Goal: Information Seeking & Learning: Understand process/instructions

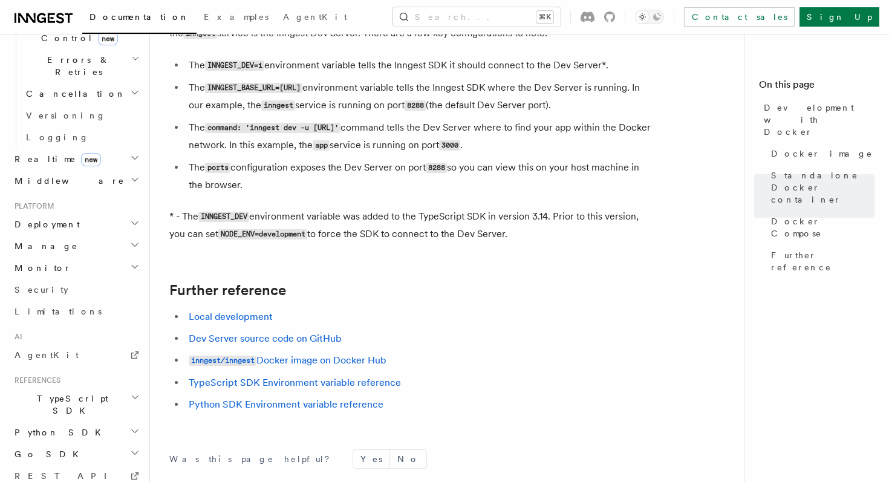
scroll to position [1145, 0]
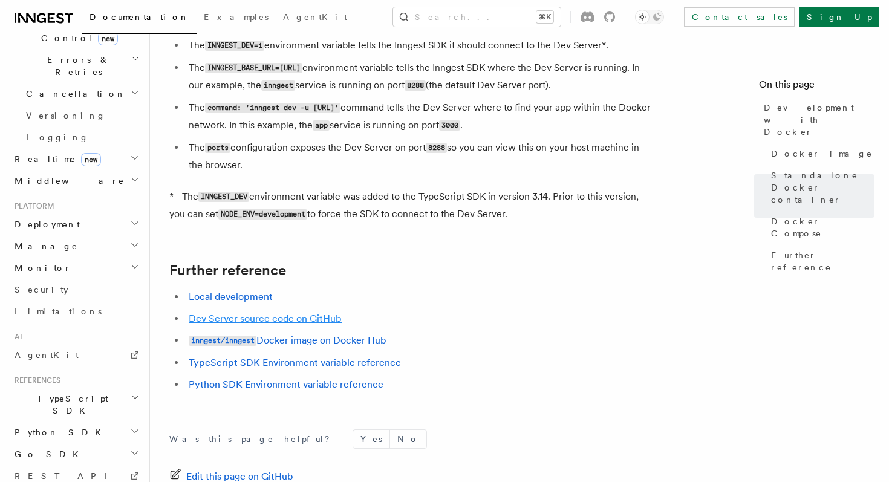
click at [262, 324] on link "Dev Server source code on GitHub" at bounding box center [265, 318] width 153 height 11
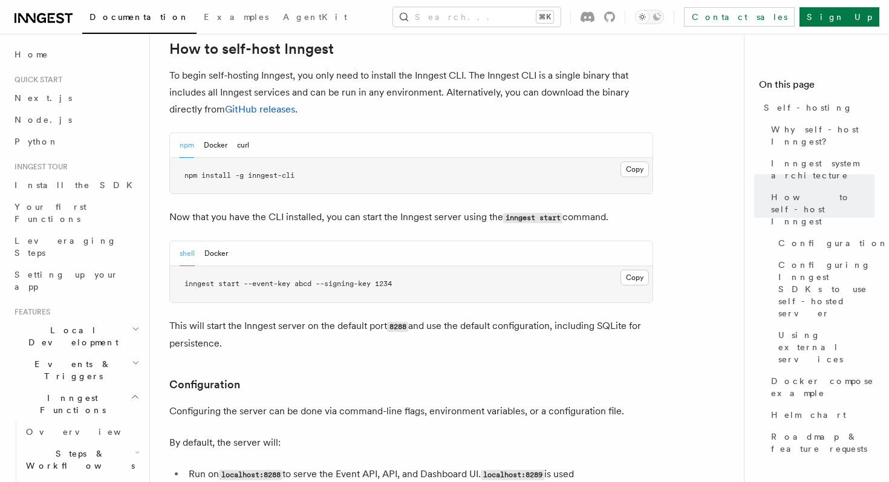
scroll to position [1115, 0]
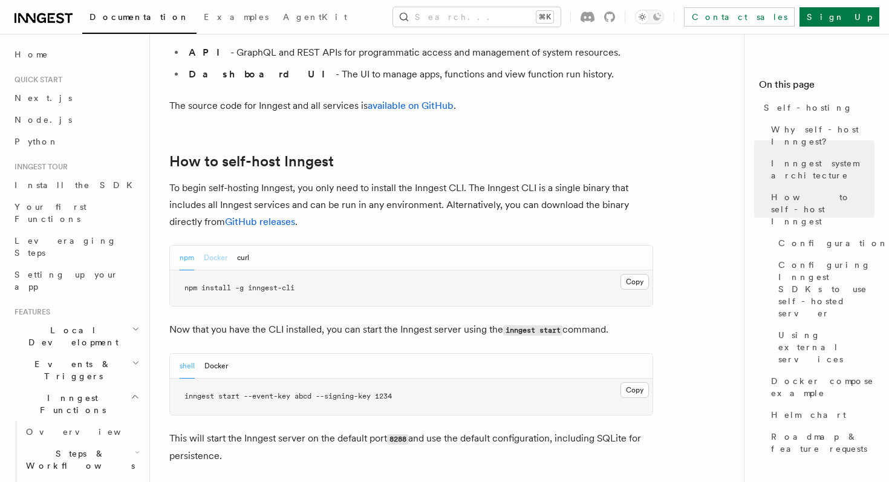
click at [215, 245] on button "Docker" at bounding box center [216, 257] width 24 height 25
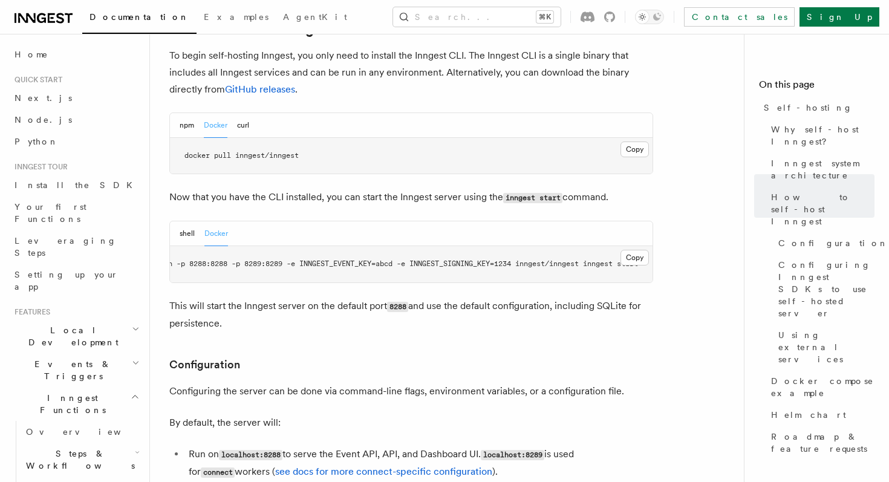
scroll to position [1246, 0]
drag, startPoint x: 582, startPoint y: 231, endPoint x: 659, endPoint y: 232, distance: 76.8
copy span "inngest start"
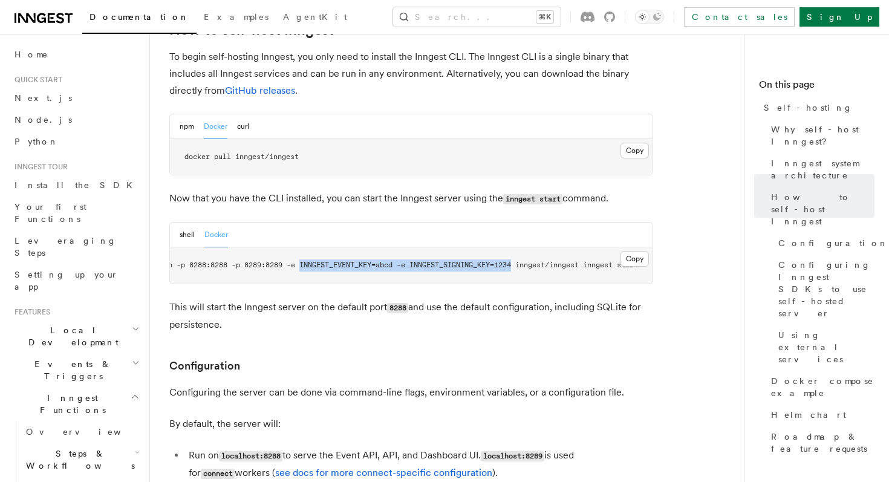
drag, startPoint x: 290, startPoint y: 232, endPoint x: 506, endPoint y: 231, distance: 216.4
click at [506, 261] on span "docker run -p 8288:8288 -p 8289:8289 -e INNGEST_EVENT_KEY=abcd -e INNGEST_SIGNI…" at bounding box center [384, 265] width 508 height 8
copy span "INNGEST_EVENT_KEY=abcd -e INNGEST_SIGNING_KEY=1234"
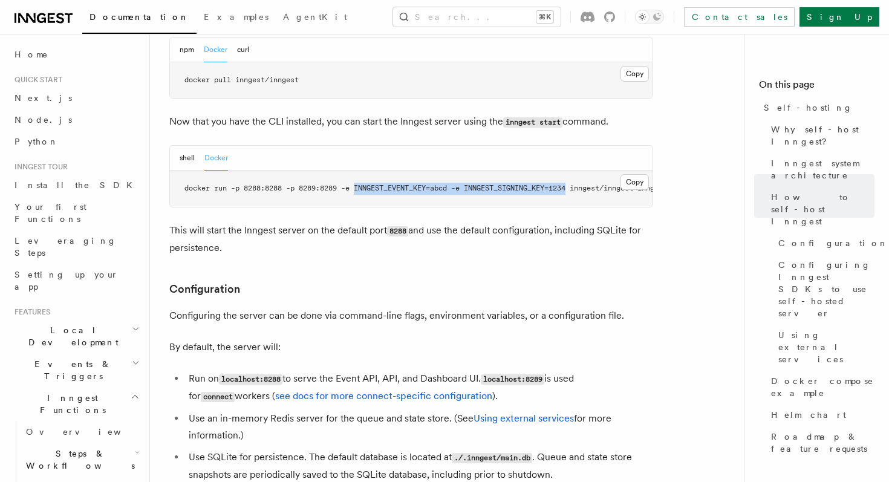
scroll to position [1324, 0]
click at [634, 173] on button "Copy Copied" at bounding box center [634, 181] width 28 height 16
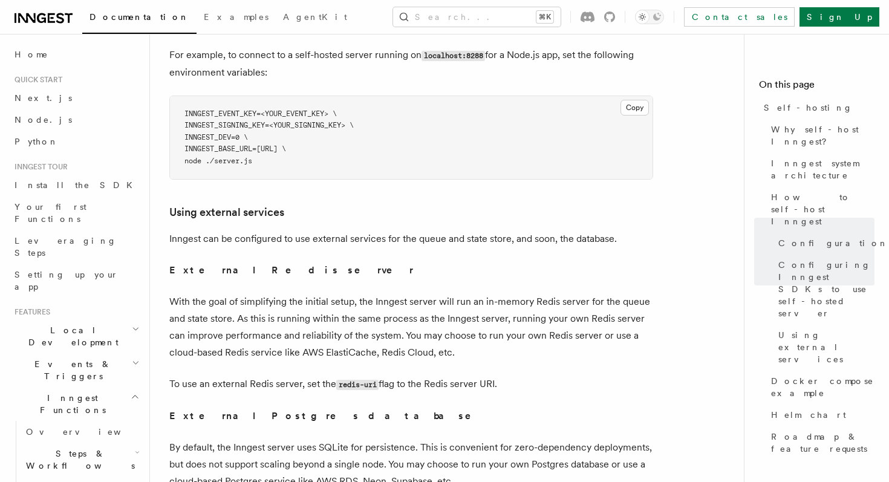
scroll to position [2740, 0]
drag, startPoint x: 193, startPoint y: 120, endPoint x: 357, endPoint y: 119, distance: 164.4
click at [286, 143] on span "INNGEST_BASE_URL=http://localhost:8288 \" at bounding box center [235, 147] width 102 height 8
copy span "INNGEST_BASE_URL=http://localhost:8288"
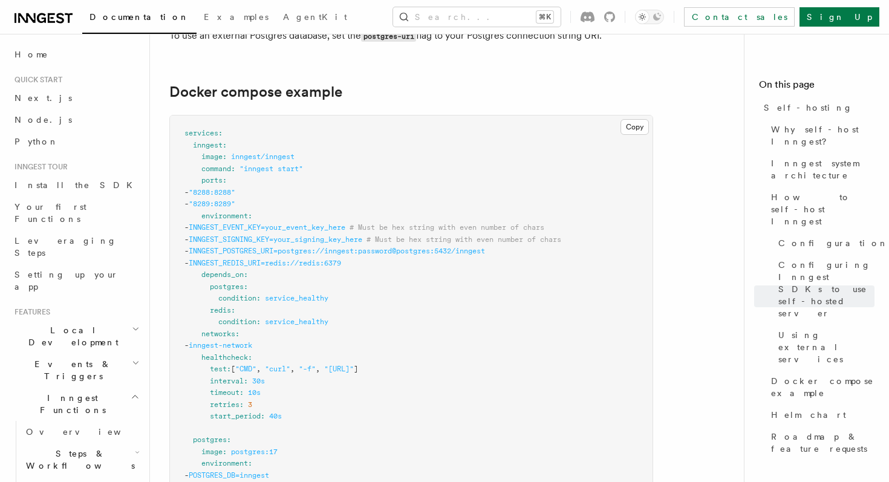
scroll to position [3215, 0]
drag, startPoint x: 210, startPoint y: 175, endPoint x: 278, endPoint y: 172, distance: 68.4
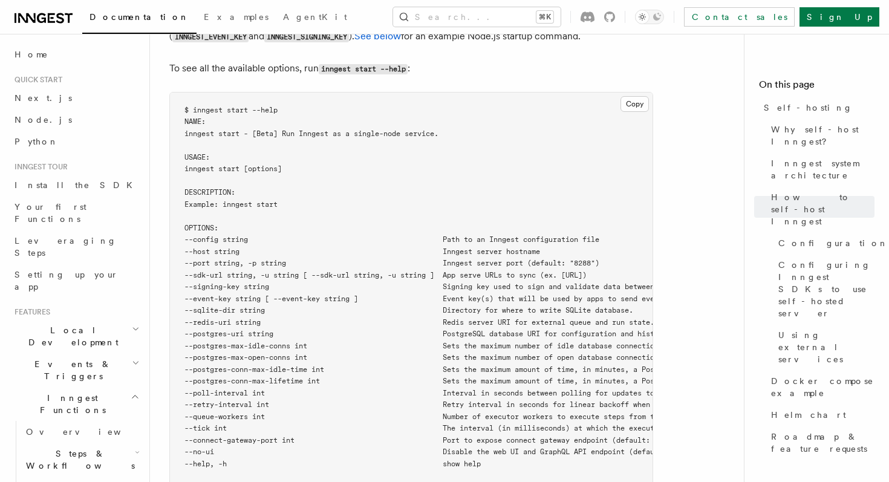
scroll to position [2052, 0]
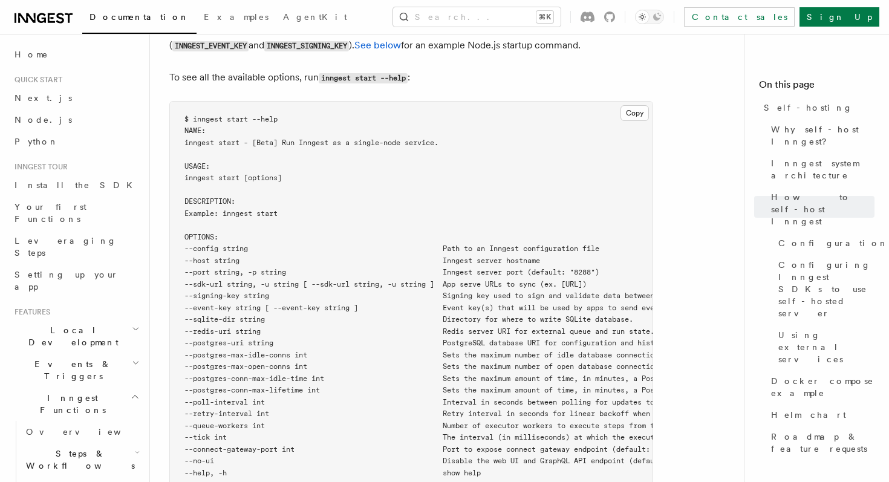
click at [81, 324] on span "Local Development" at bounding box center [71, 336] width 122 height 24
click at [77, 434] on span "Development with Docker" at bounding box center [83, 445] width 114 height 22
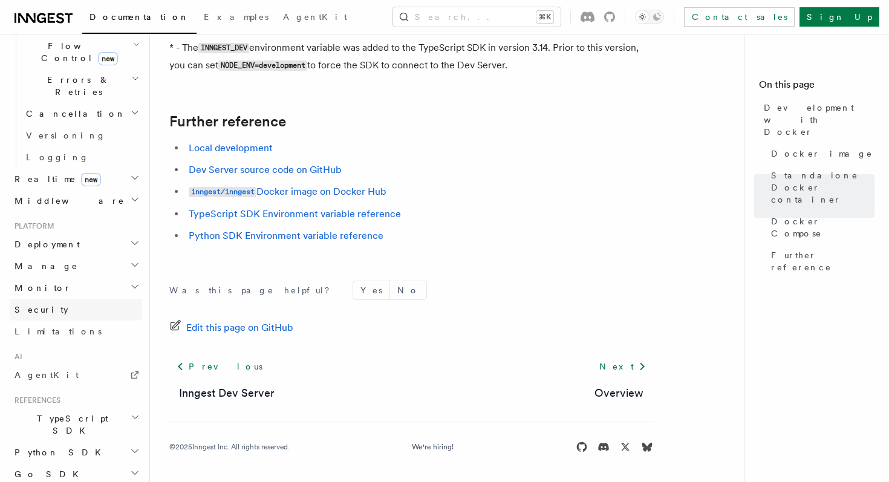
scroll to position [570, 0]
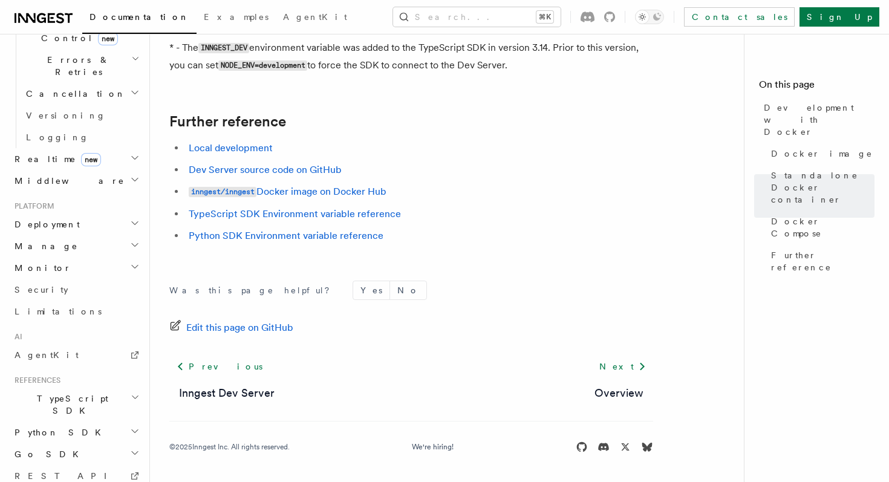
click at [63, 443] on h2 "Go SDK" at bounding box center [76, 454] width 132 height 22
click at [67, 465] on link "Reference" at bounding box center [81, 476] width 121 height 22
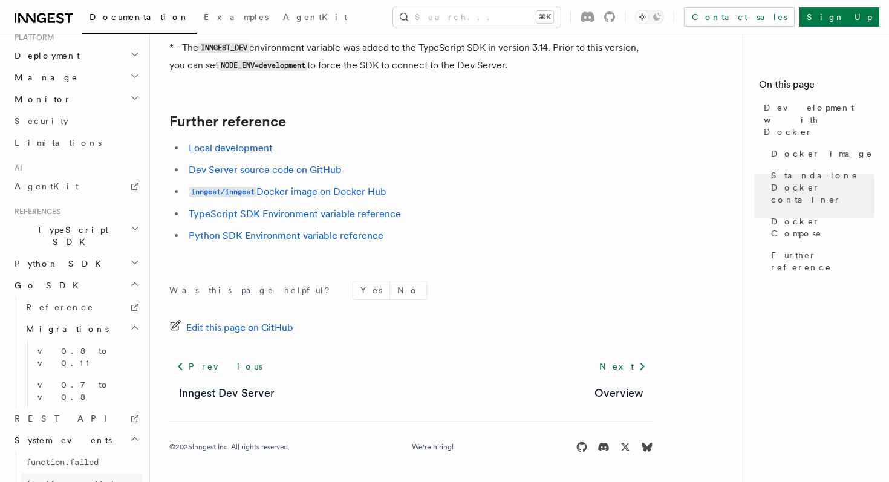
scroll to position [810, 0]
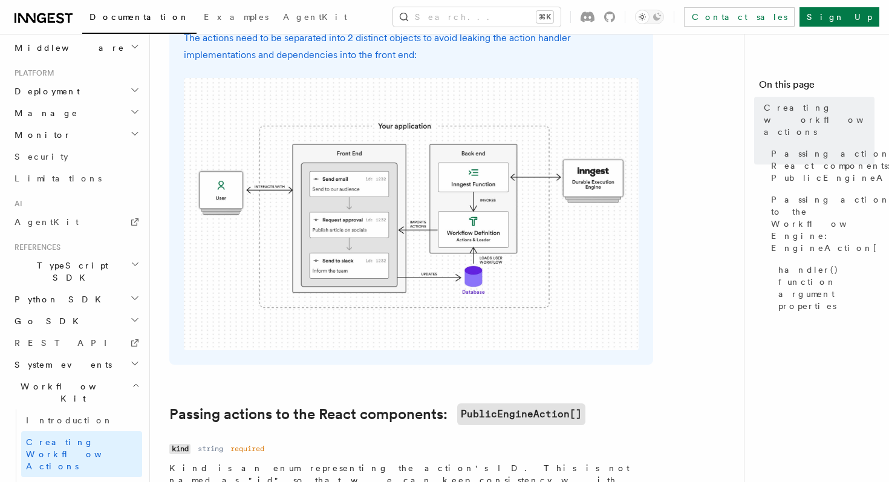
scroll to position [479, 0]
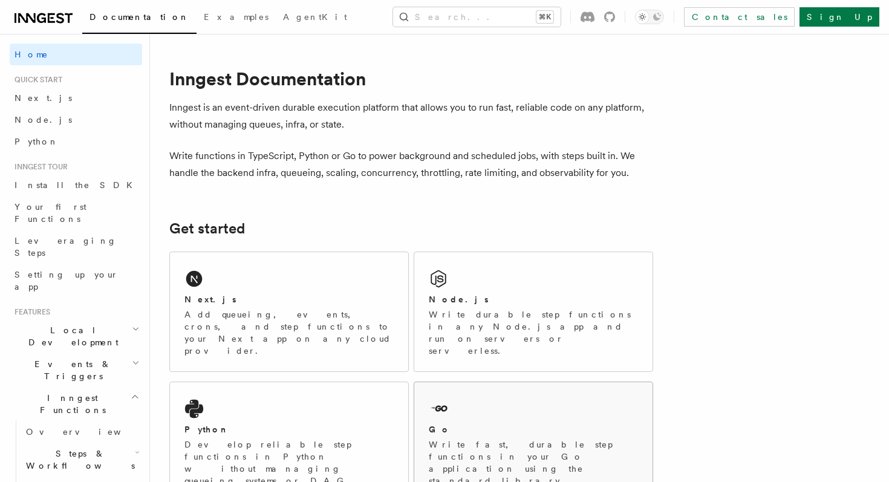
click at [449, 423] on div "Go" at bounding box center [533, 429] width 209 height 13
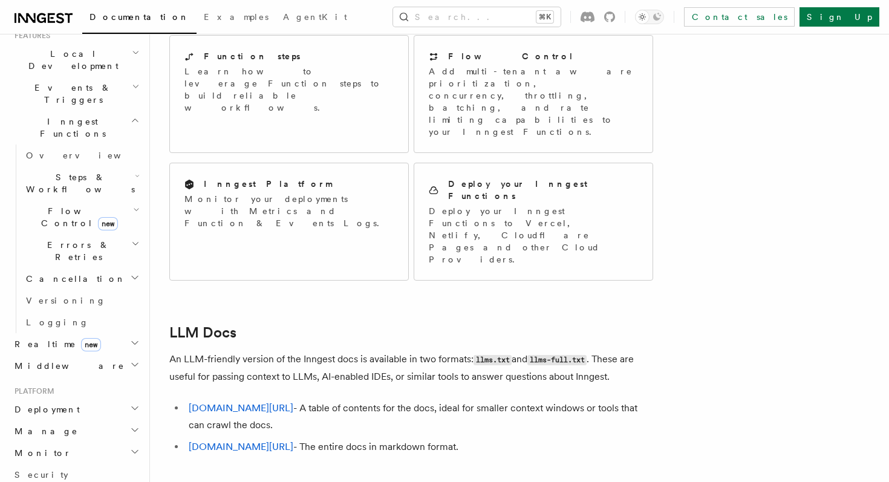
scroll to position [1013, 0]
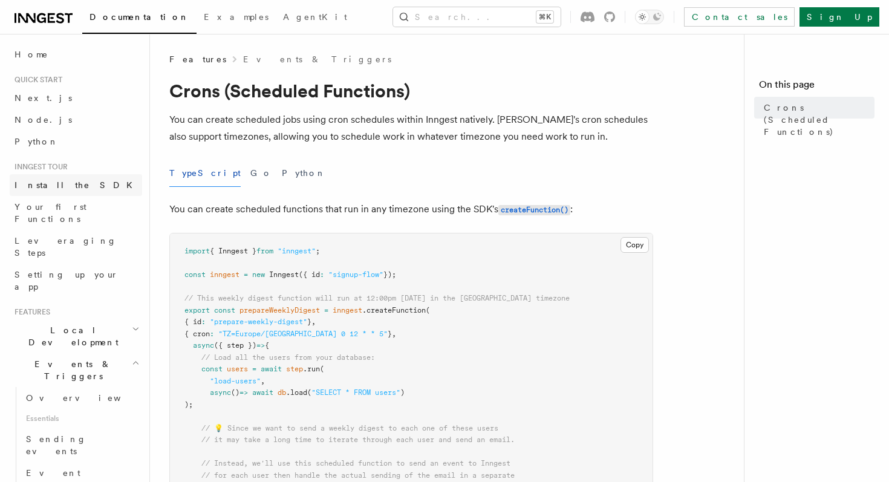
click at [98, 187] on link "Install the SDK" at bounding box center [76, 185] width 132 height 22
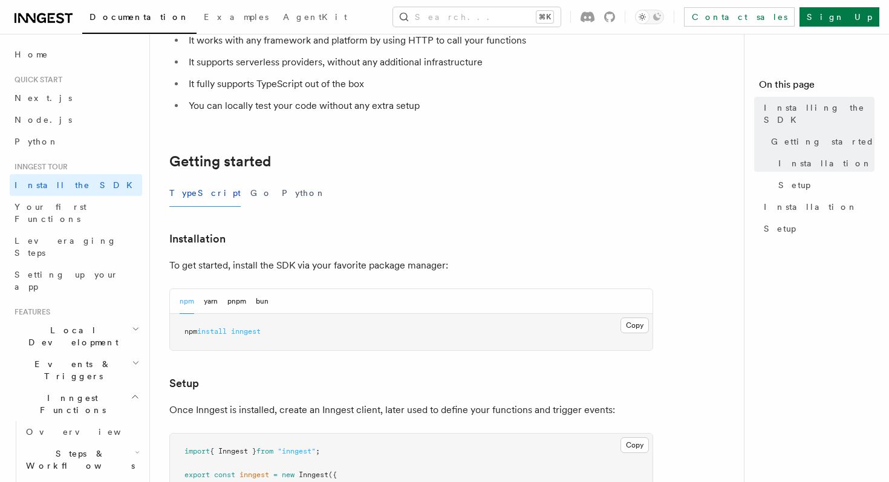
scroll to position [207, 0]
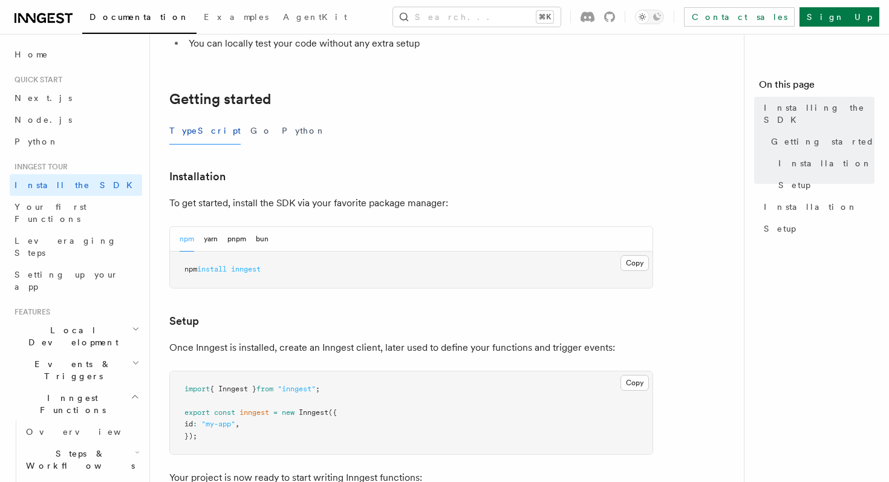
click at [211, 129] on div "TypeScript Go Python" at bounding box center [411, 130] width 484 height 27
click at [51, 202] on span "Your first Functions" at bounding box center [51, 213] width 72 height 22
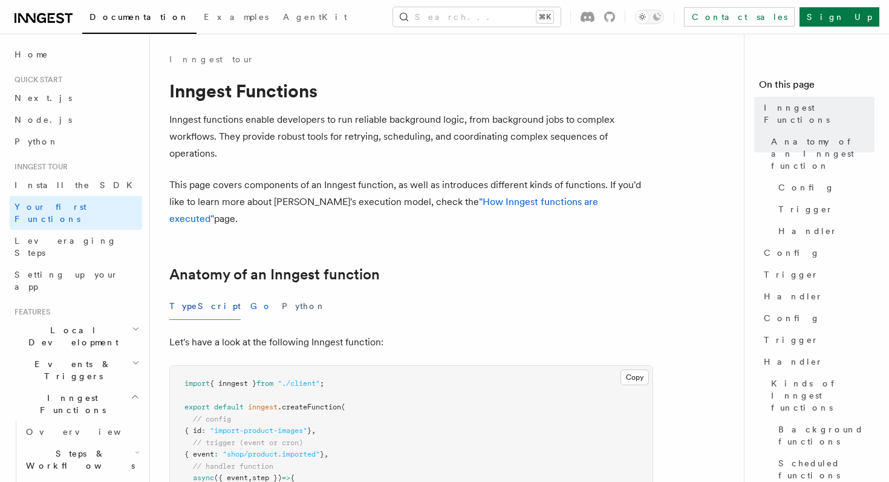
click at [250, 293] on button "Go" at bounding box center [261, 306] width 22 height 27
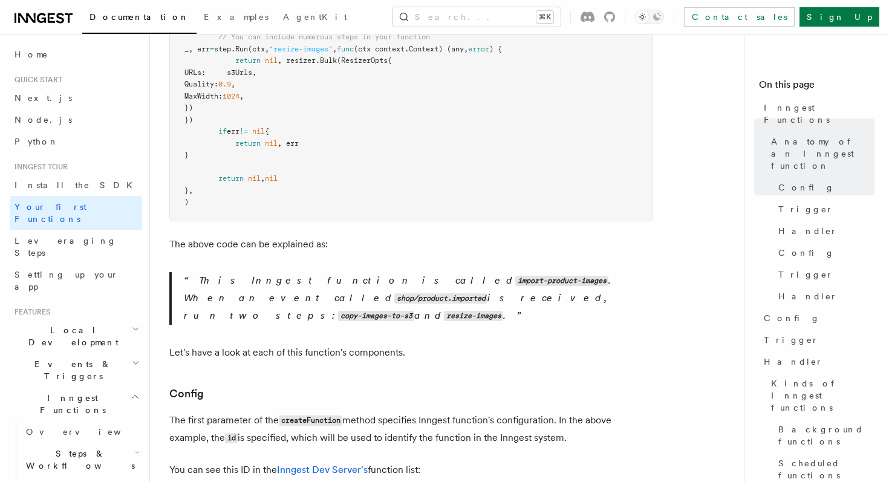
scroll to position [663, 0]
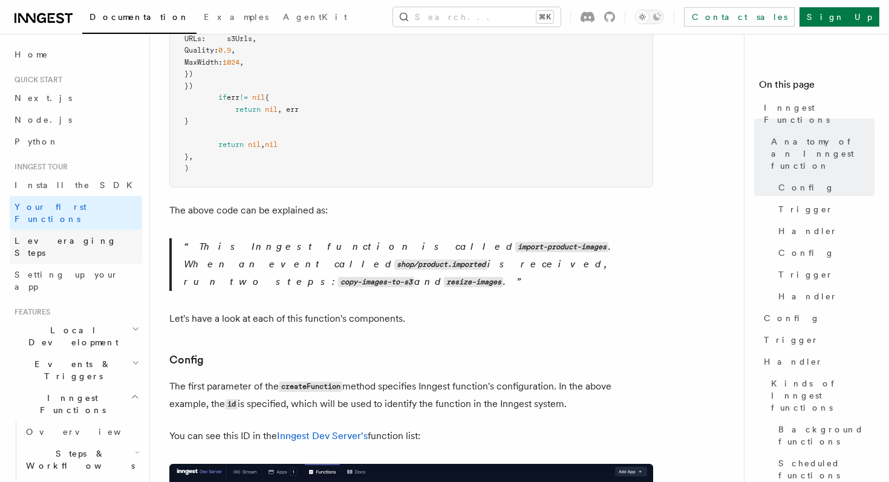
click at [94, 234] on link "Leveraging Steps" at bounding box center [76, 247] width 132 height 34
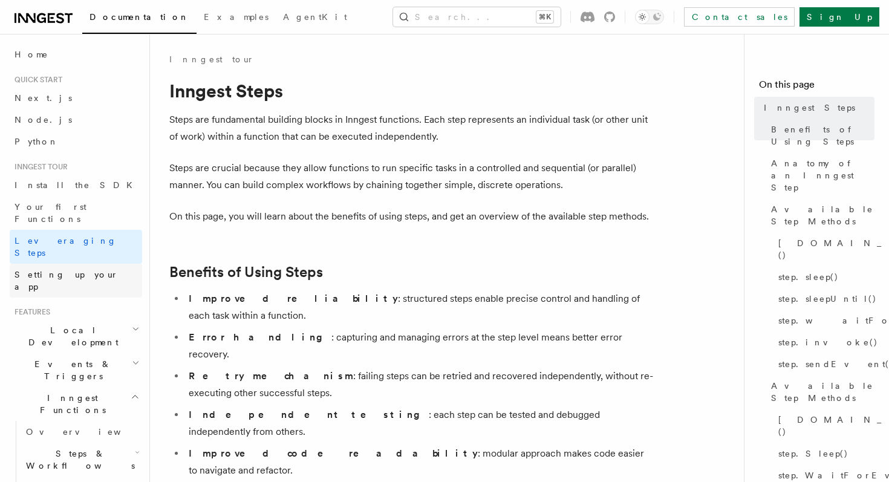
click at [103, 264] on link "Setting up your app" at bounding box center [76, 281] width 132 height 34
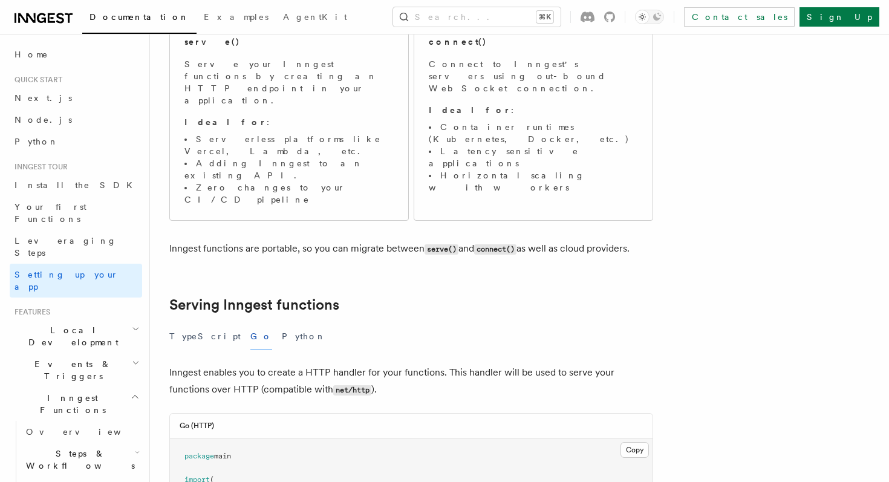
scroll to position [200, 0]
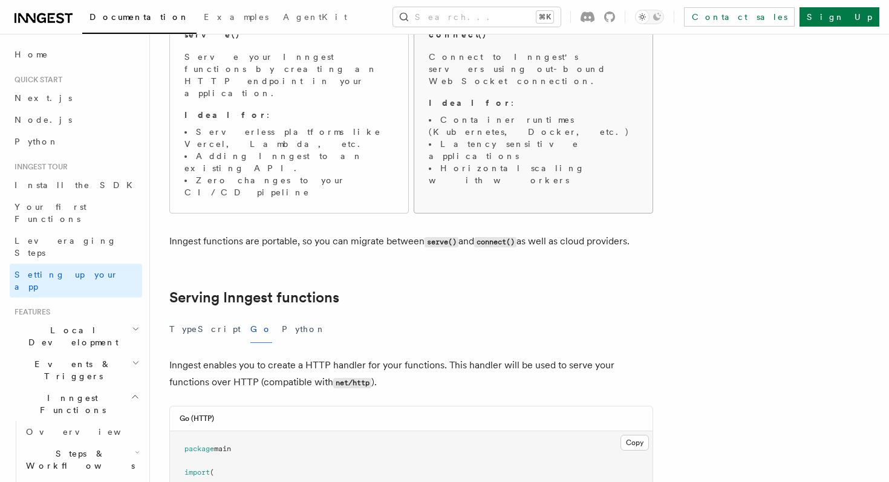
click at [446, 79] on span "Connect to Inngest's servers using out-bound WebSocket connection. Ideal for : …" at bounding box center [533, 118] width 209 height 135
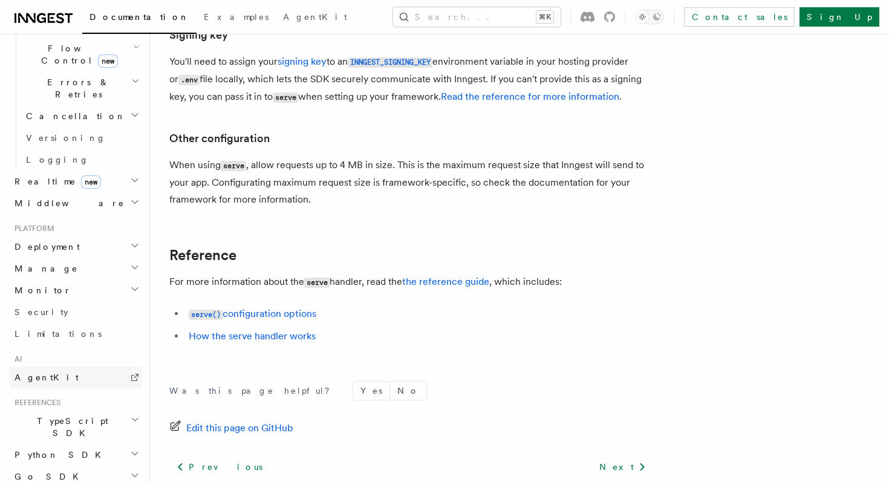
scroll to position [458, 0]
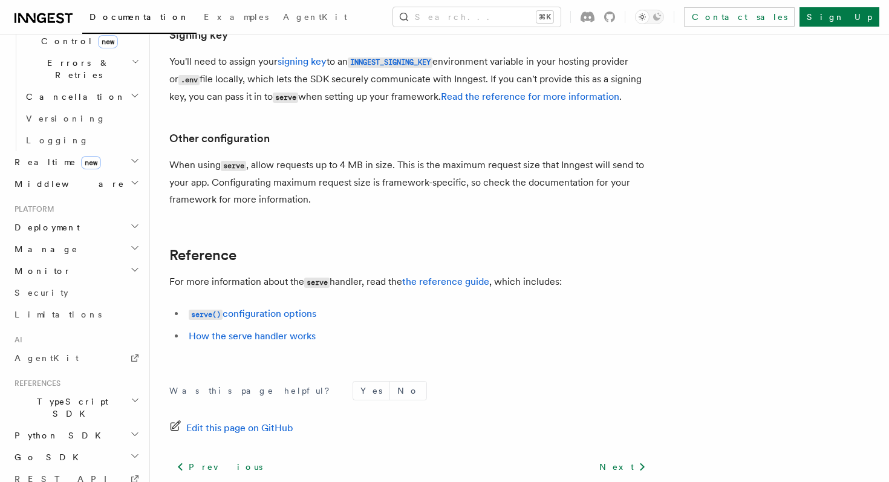
click at [106, 446] on h2 "Go SDK" at bounding box center [76, 457] width 132 height 22
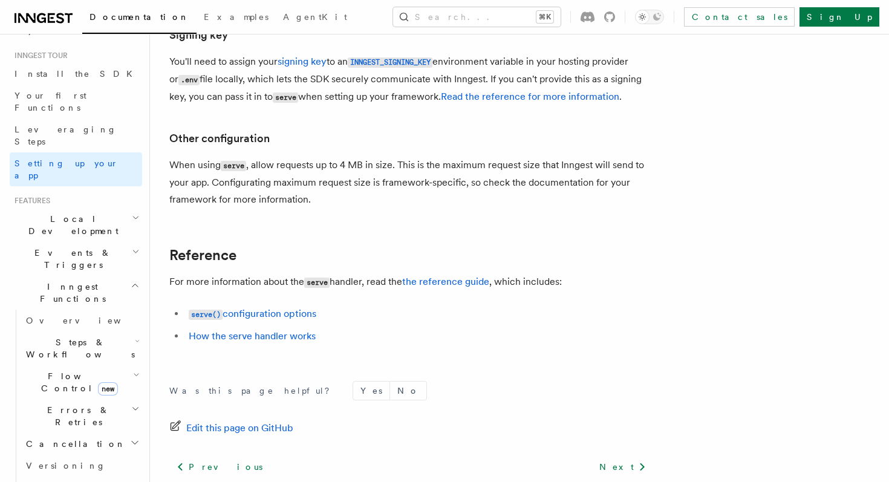
scroll to position [0, 0]
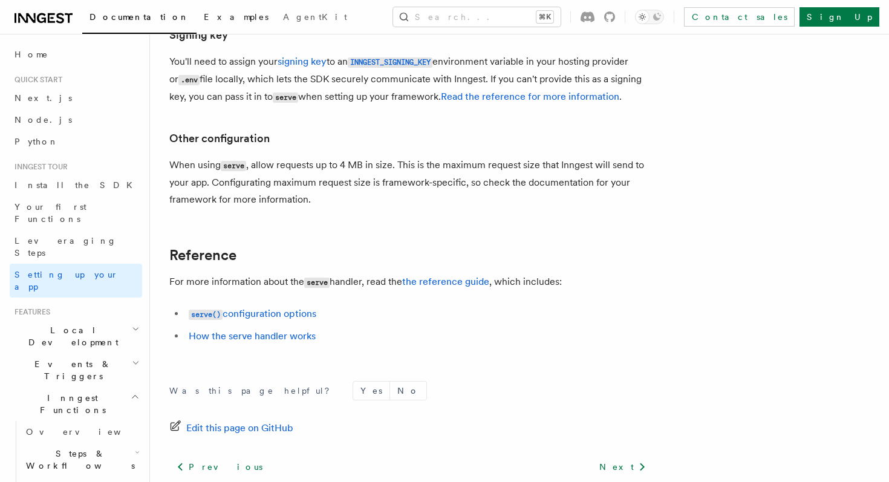
click at [196, 24] on link "Examples" at bounding box center [235, 18] width 79 height 29
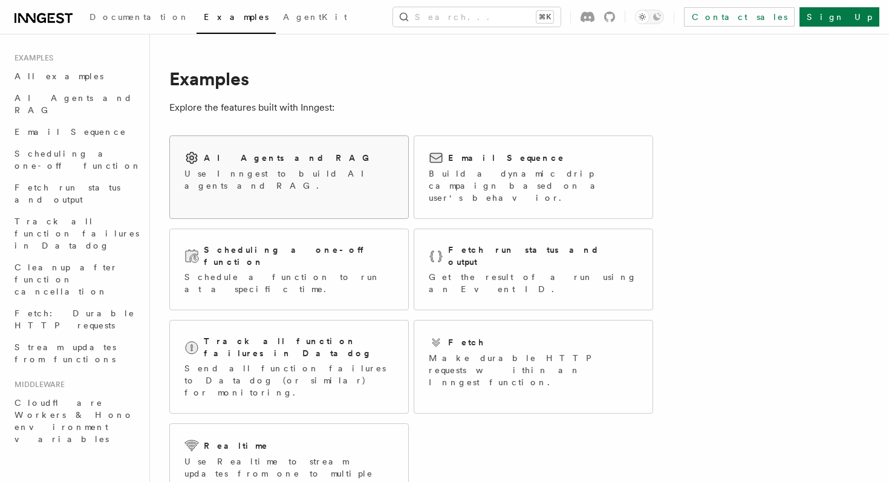
click at [363, 177] on div "AI Agents and RAG Use Inngest to build AI agents and RAG." at bounding box center [289, 171] width 238 height 70
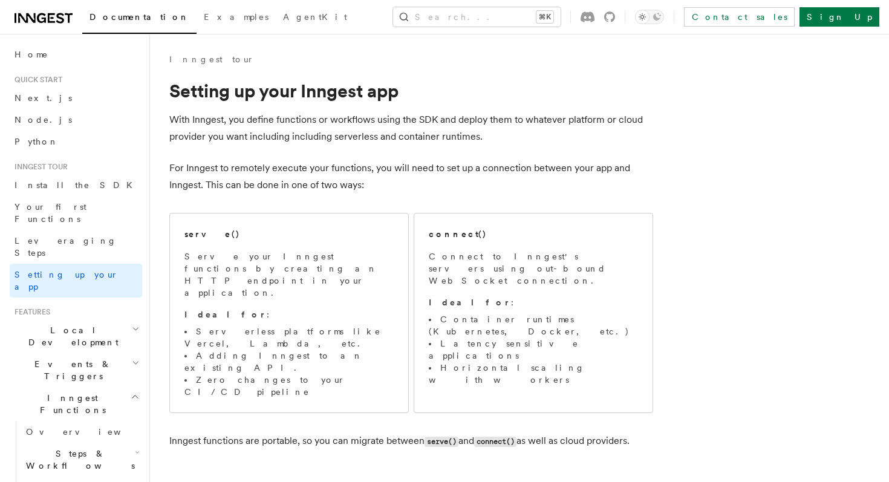
scroll to position [1054, 0]
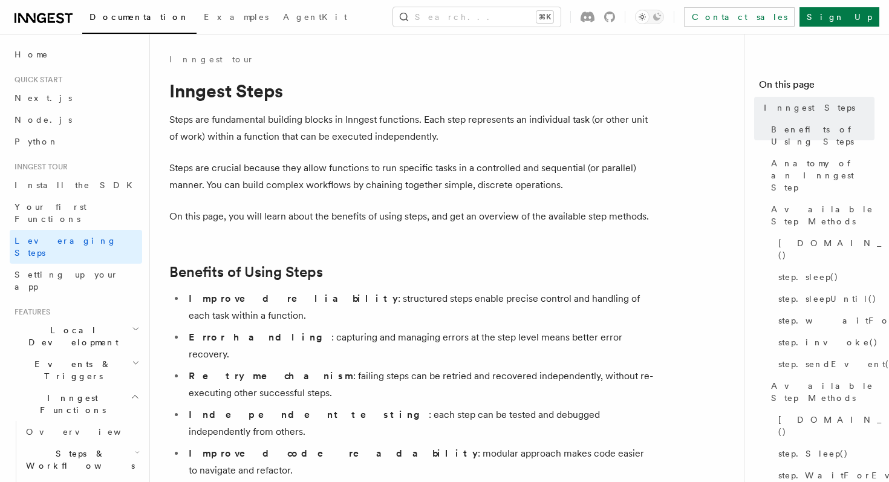
scroll to position [887, 0]
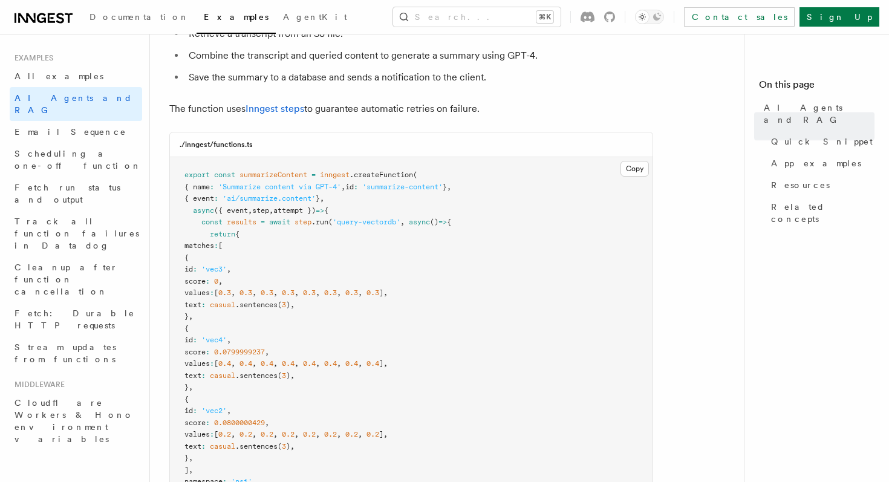
scroll to position [278, 0]
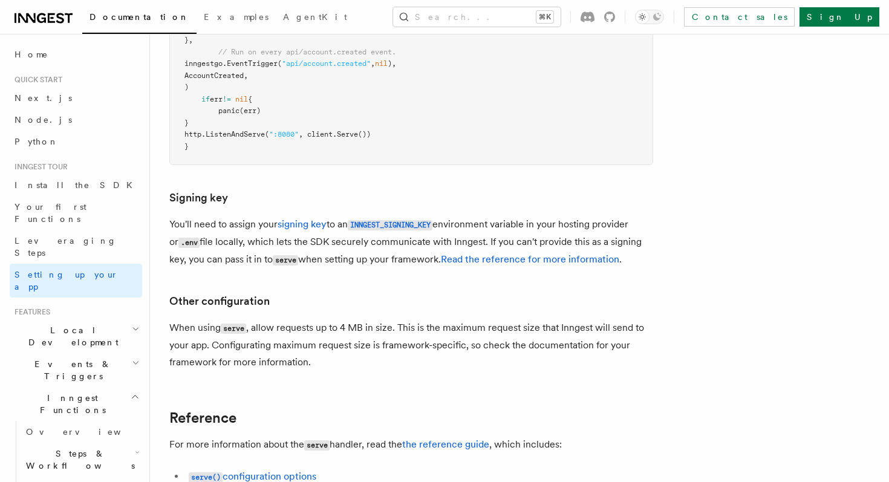
scroll to position [892, 0]
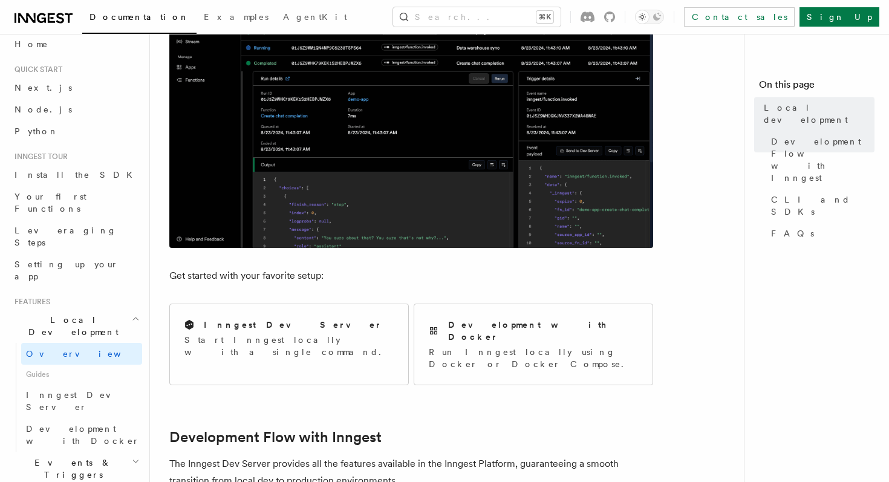
scroll to position [252, 0]
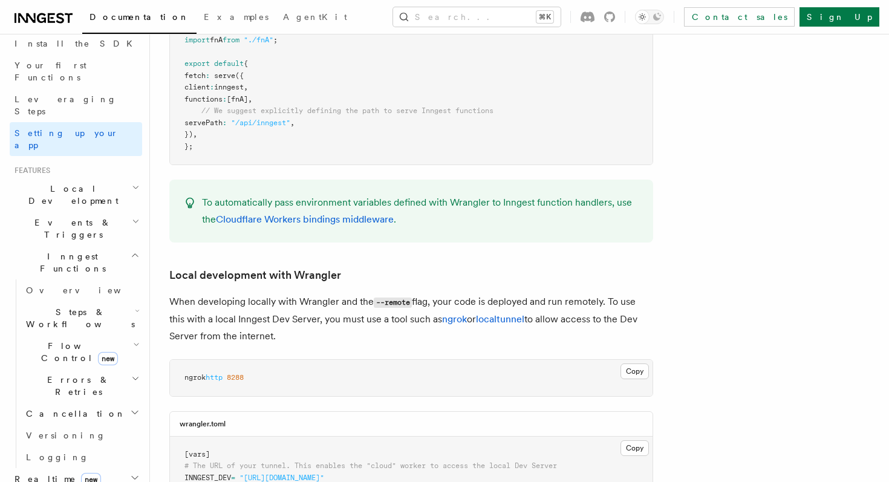
scroll to position [485, 0]
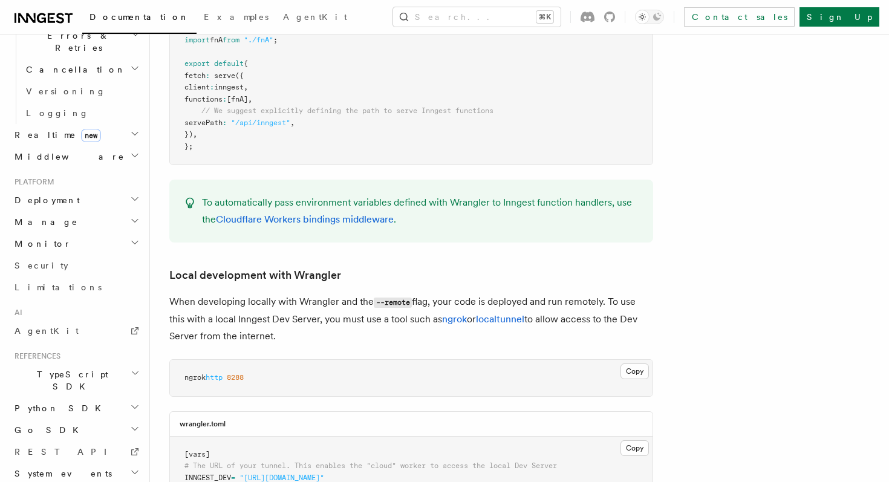
click at [56, 419] on h2 "Go SDK" at bounding box center [76, 430] width 132 height 22
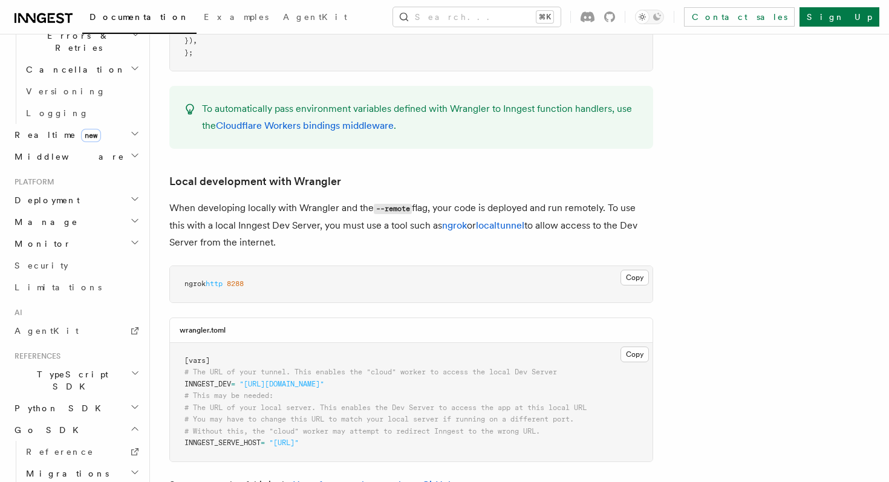
scroll to position [1934, 0]
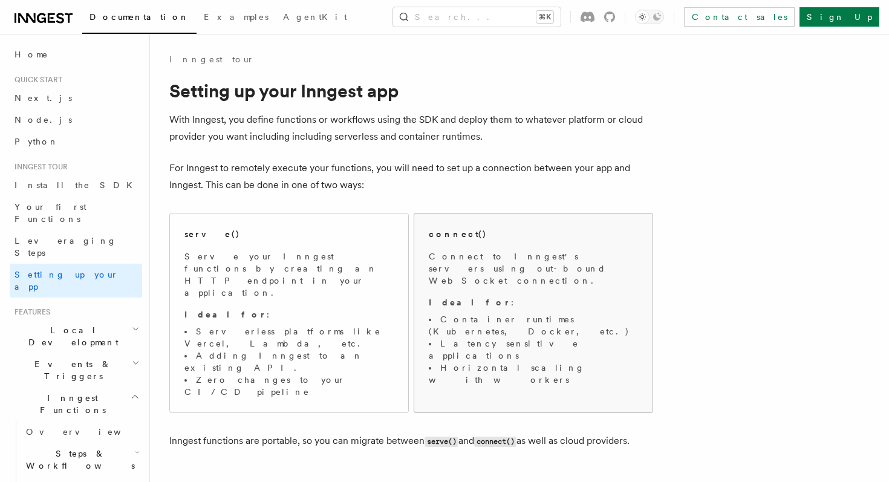
click at [436, 279] on span "Connect to Inngest's servers using out-bound WebSocket connection. Ideal for : …" at bounding box center [533, 317] width 209 height 135
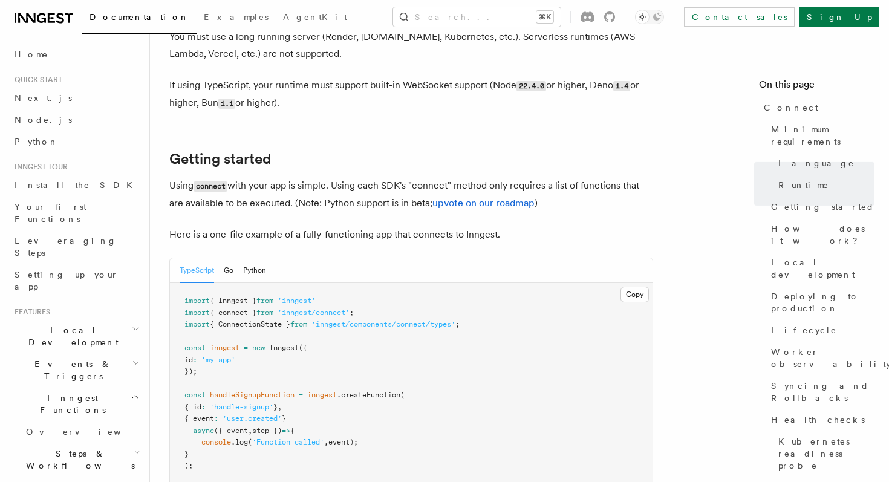
scroll to position [628, 0]
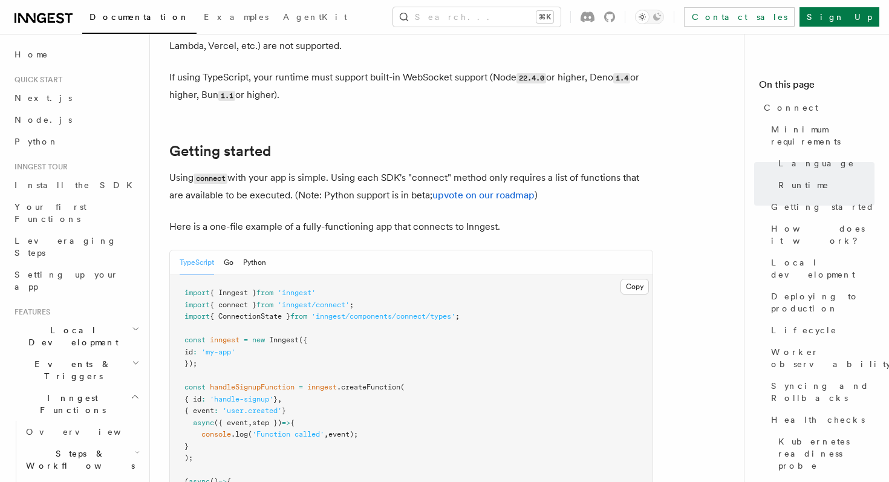
click at [223, 250] on div "TypeScript Go Python" at bounding box center [223, 262] width 86 height 25
click at [226, 250] on button "Go" at bounding box center [229, 262] width 10 height 25
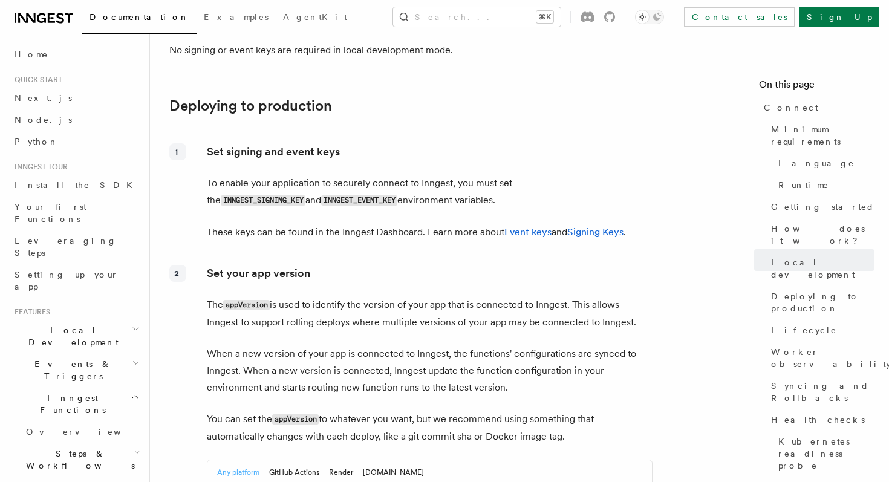
scroll to position [1889, 0]
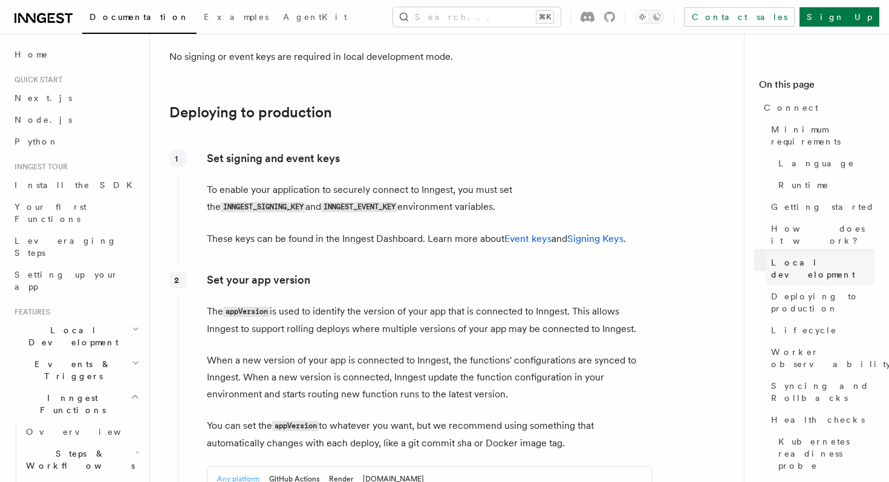
click at [838, 256] on span "Local development" at bounding box center [822, 268] width 103 height 24
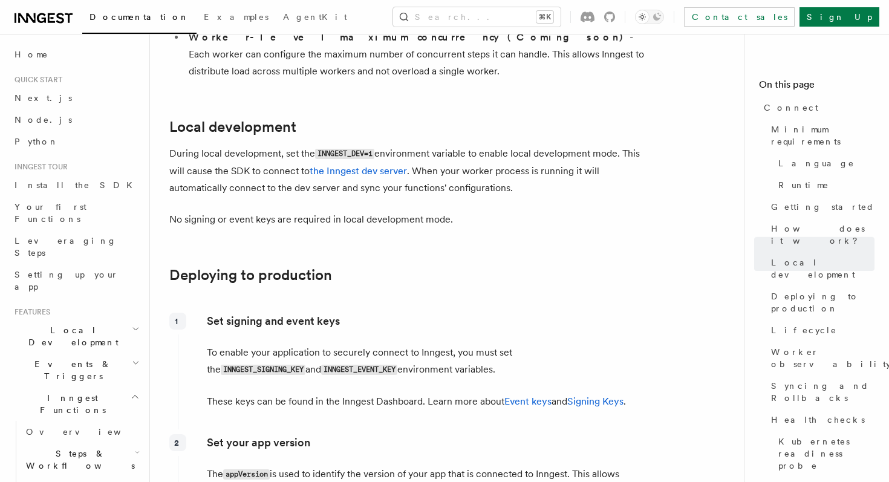
scroll to position [1723, 0]
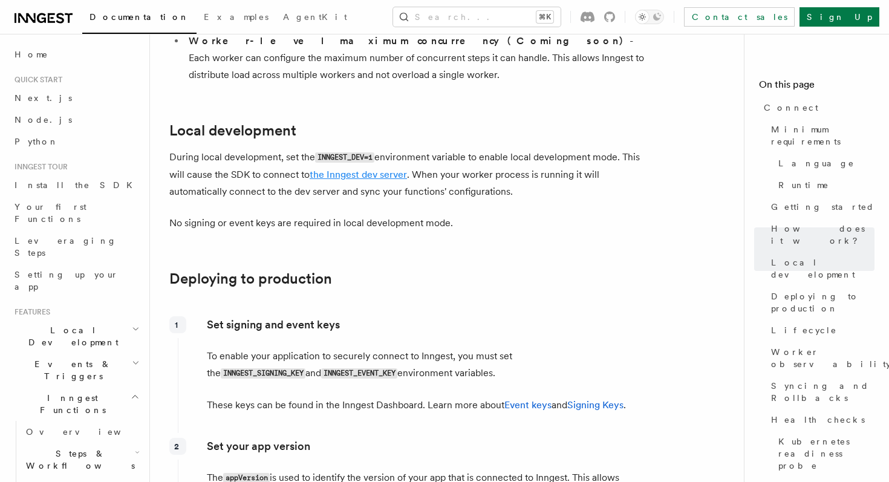
click at [378, 169] on link "the Inngest dev server" at bounding box center [358, 174] width 97 height 11
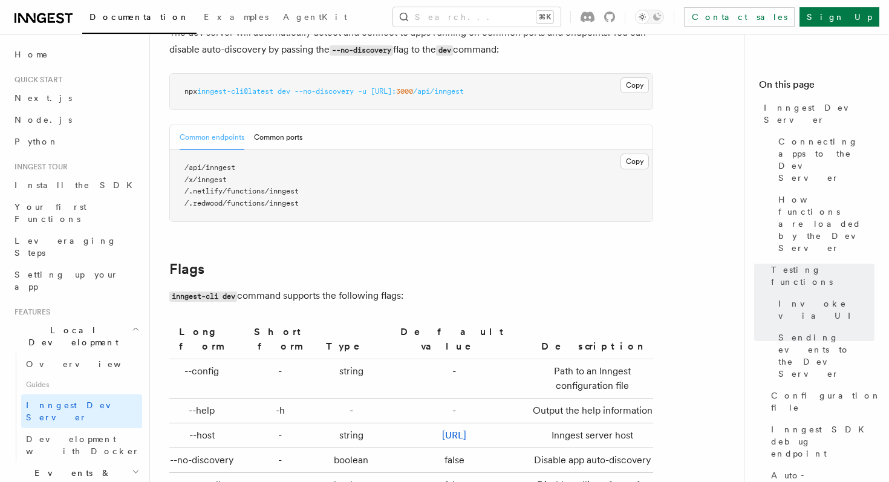
scroll to position [3499, 0]
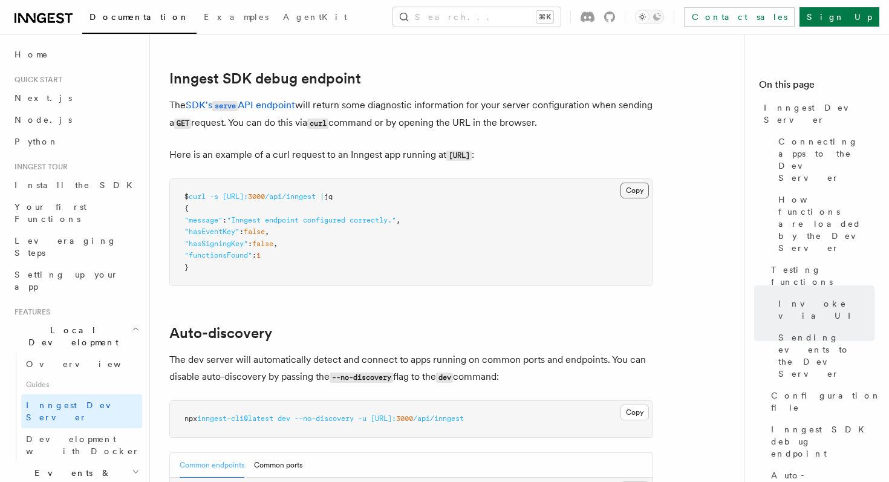
click at [622, 183] on button "Copy Copied" at bounding box center [634, 191] width 28 height 16
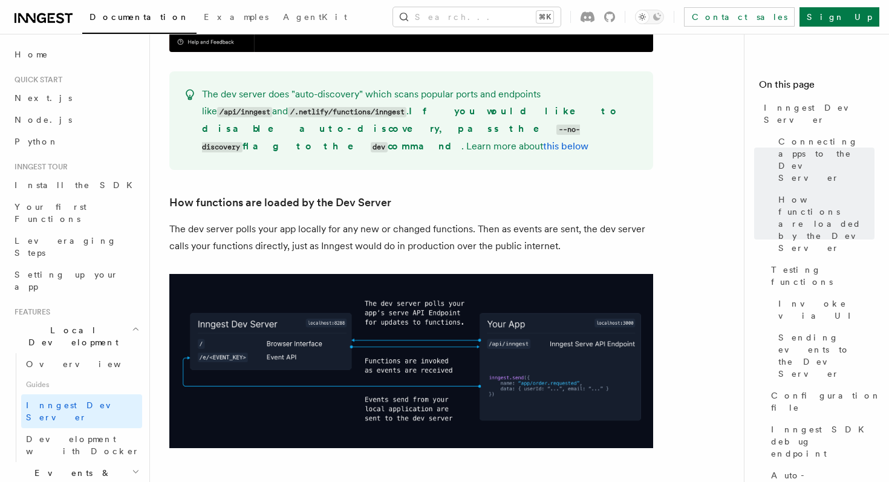
scroll to position [1263, 0]
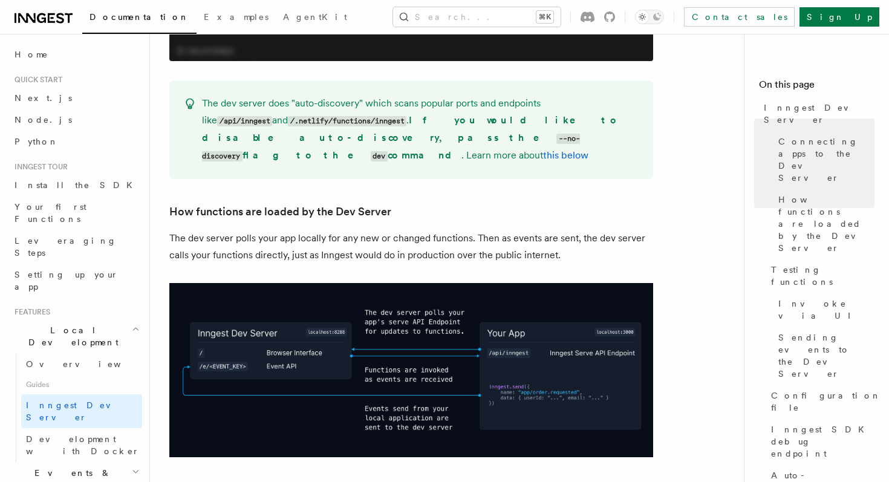
click at [115, 462] on h2 "Events & Triggers" at bounding box center [76, 479] width 132 height 34
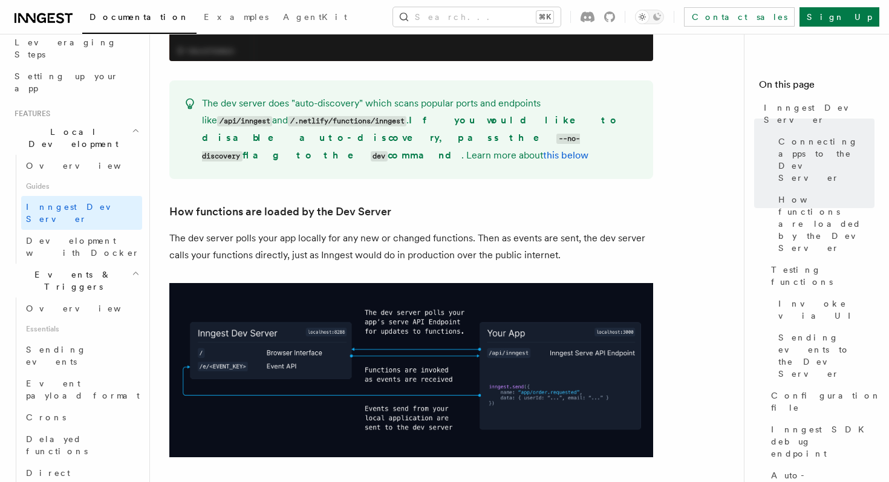
scroll to position [236, 0]
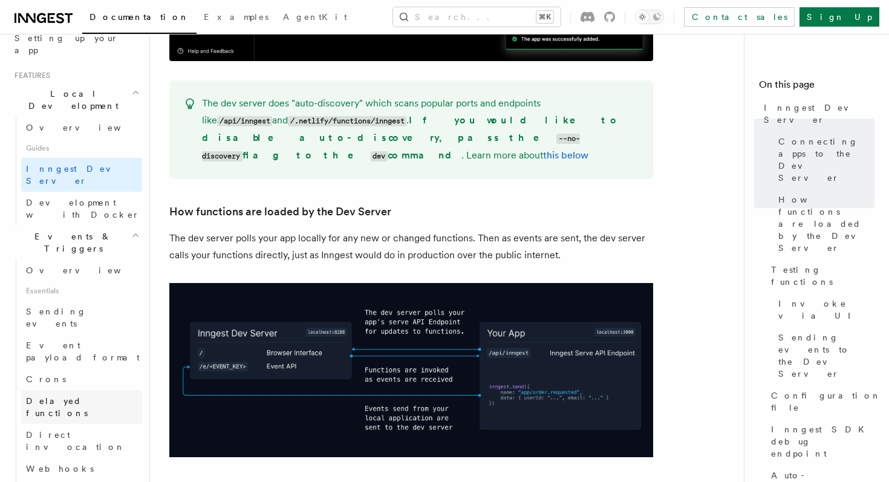
click at [84, 396] on span "Delayed functions" at bounding box center [57, 407] width 62 height 22
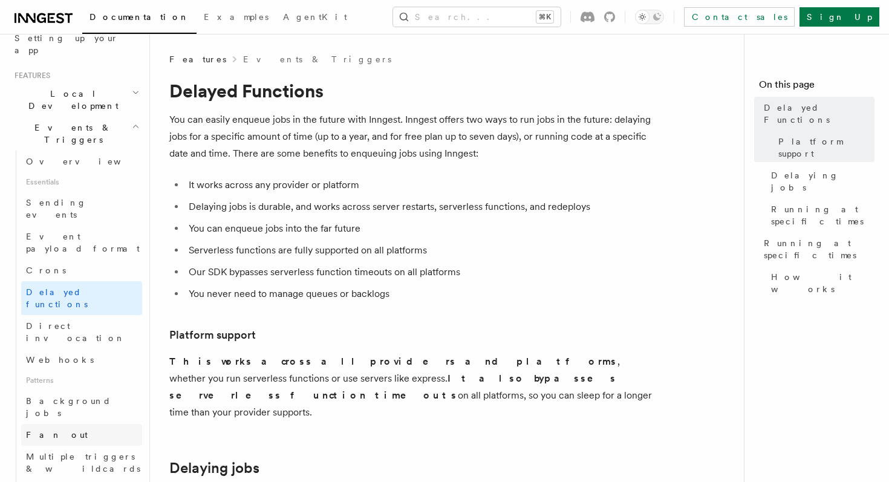
click at [85, 424] on link "Fan out" at bounding box center [81, 435] width 121 height 22
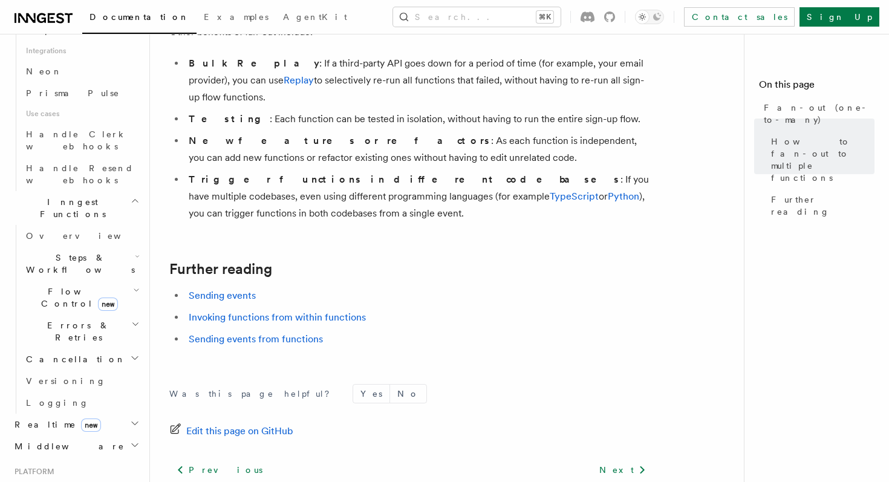
scroll to position [790, 0]
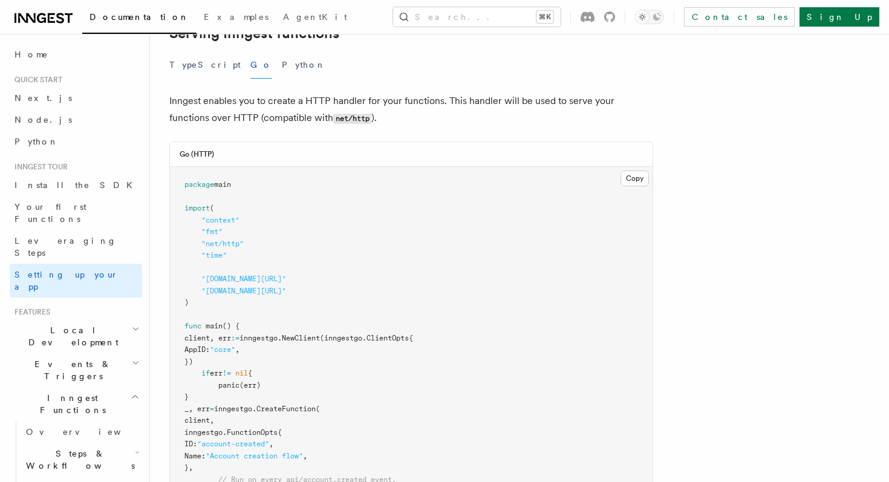
scroll to position [467, 0]
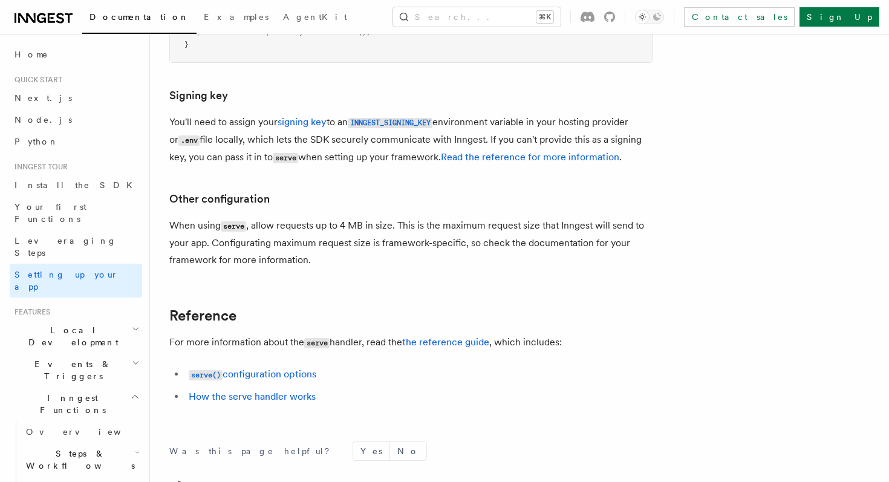
scroll to position [1091, 0]
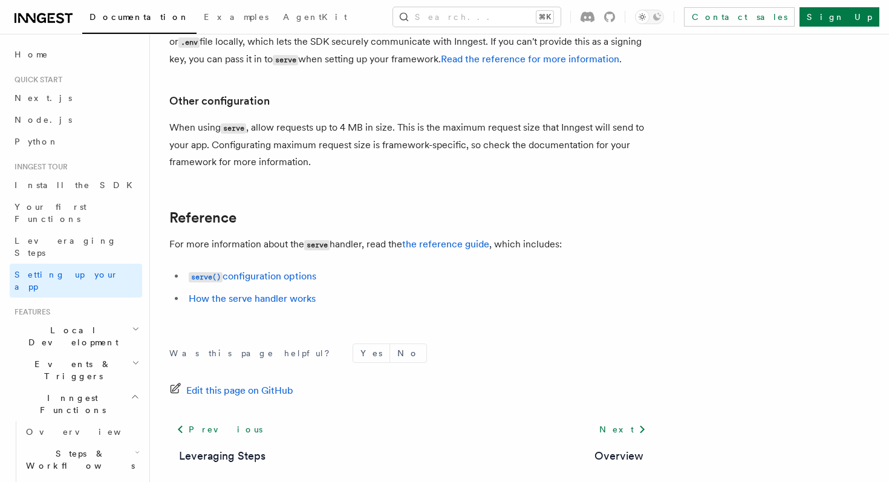
click at [137, 324] on icon "button" at bounding box center [136, 329] width 8 height 10
click at [129, 428] on link "Development with Docker" at bounding box center [81, 445] width 121 height 34
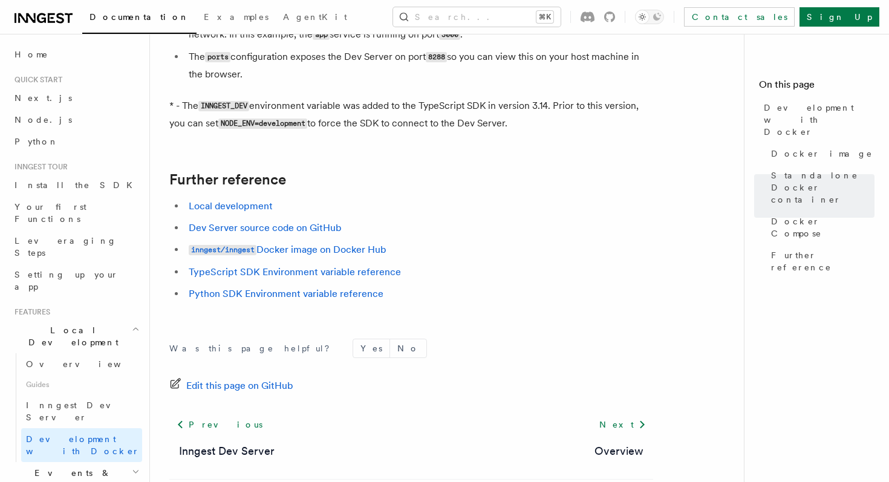
scroll to position [1299, 0]
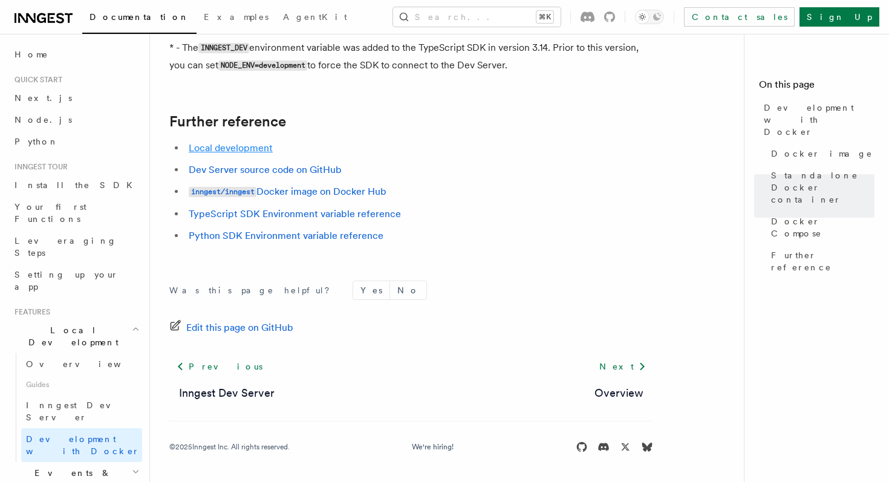
click at [261, 152] on link "Local development" at bounding box center [231, 147] width 84 height 11
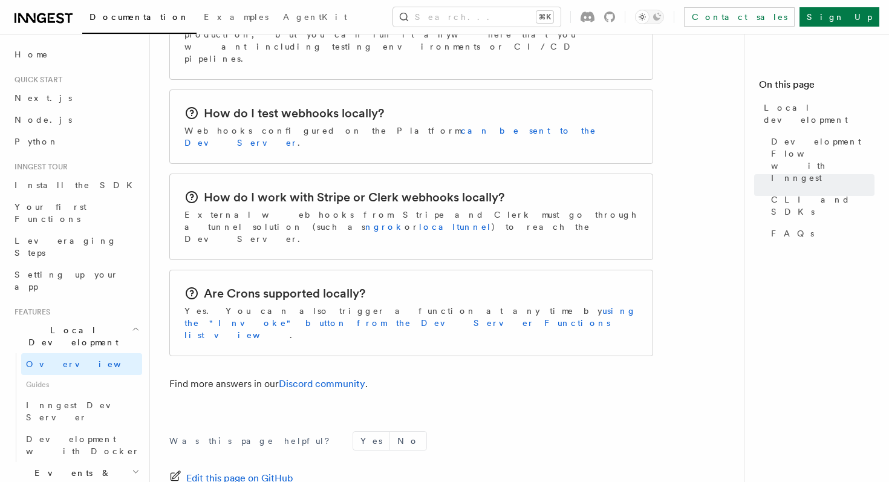
scroll to position [1999, 0]
